Goal: Transaction & Acquisition: Subscribe to service/newsletter

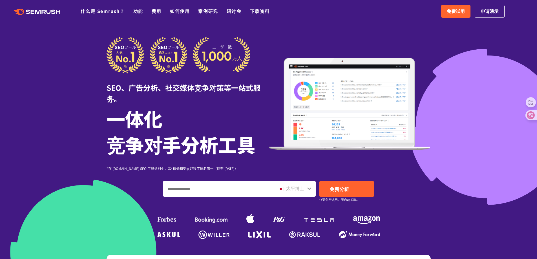
click at [458, 41] on div at bounding box center [268, 163] width 537 height 326
click at [464, 13] on font "免费试用" at bounding box center [456, 11] width 18 height 7
click at [306, 189] on div "太平绅士" at bounding box center [293, 188] width 31 height 7
click at [283, 188] on img at bounding box center [281, 189] width 6 height 5
click at [280, 190] on img at bounding box center [281, 189] width 6 height 5
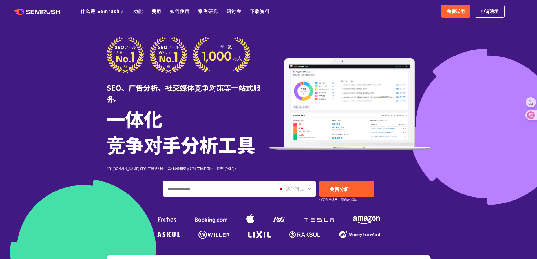
drag, startPoint x: 295, startPoint y: 185, endPoint x: 301, endPoint y: 185, distance: 6.2
click at [295, 185] on div "太平绅士" at bounding box center [294, 189] width 43 height 16
click at [304, 185] on div "太平绅士" at bounding box center [294, 189] width 43 height 16
click at [308, 185] on div at bounding box center [309, 188] width 5 height 7
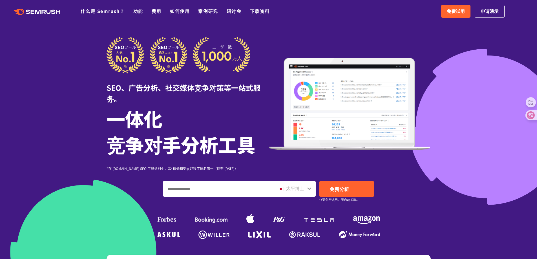
click at [312, 190] on div "太平绅士" at bounding box center [294, 189] width 43 height 16
click at [299, 190] on font "太平绅士" at bounding box center [295, 188] width 18 height 7
click at [353, 190] on link "免费分析" at bounding box center [346, 189] width 55 height 16
